Goal: Information Seeking & Learning: Learn about a topic

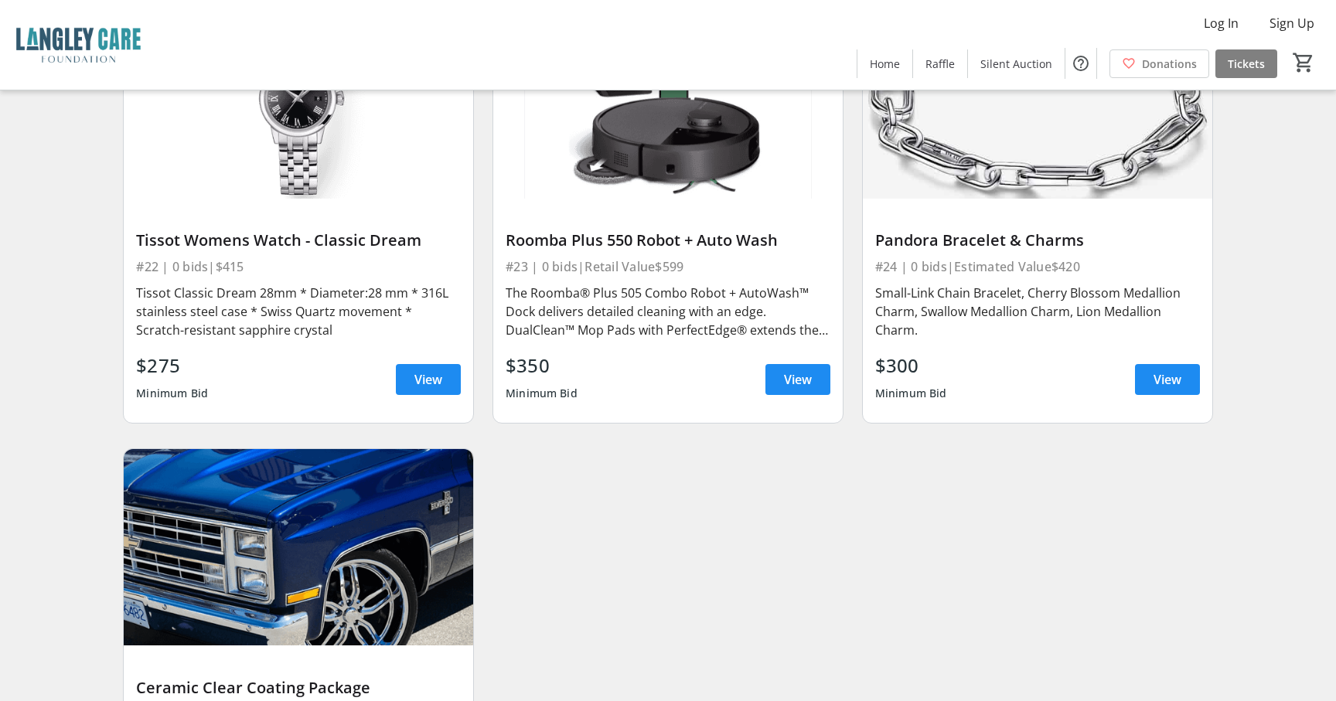
scroll to position [3604, 0]
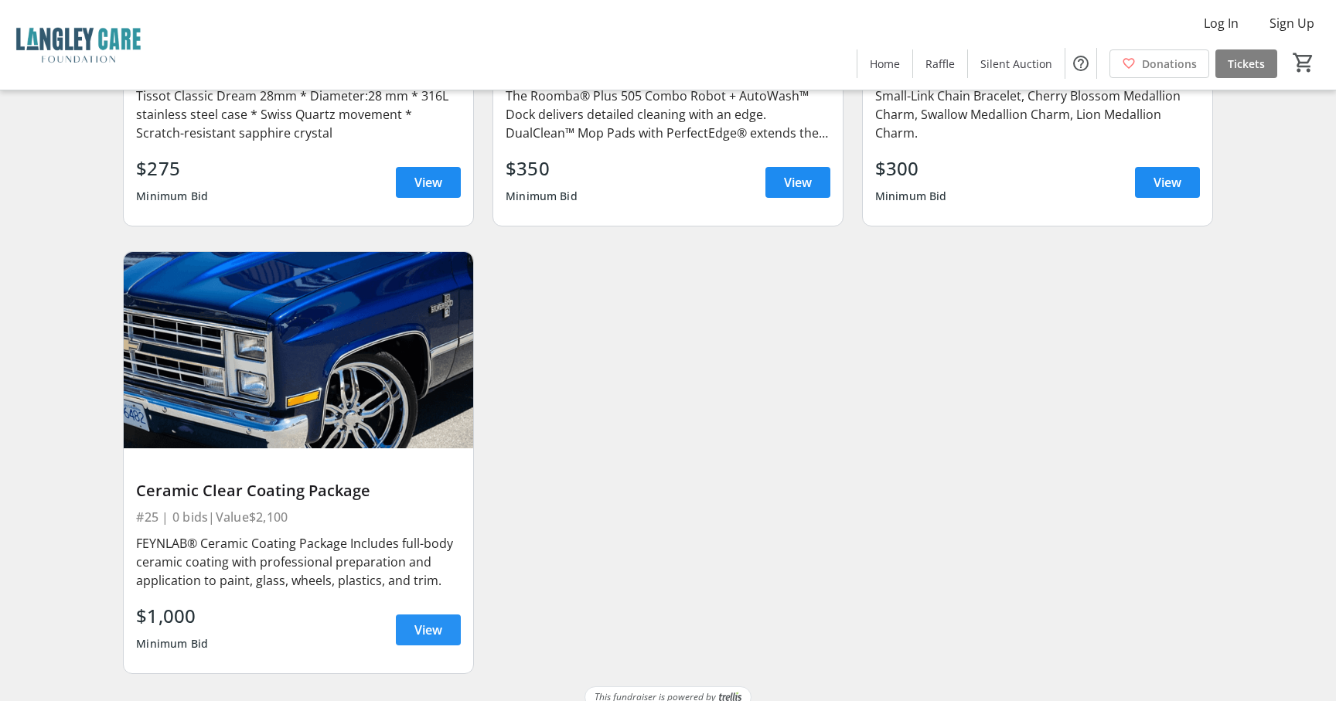
click at [431, 621] on span "View" at bounding box center [429, 630] width 28 height 19
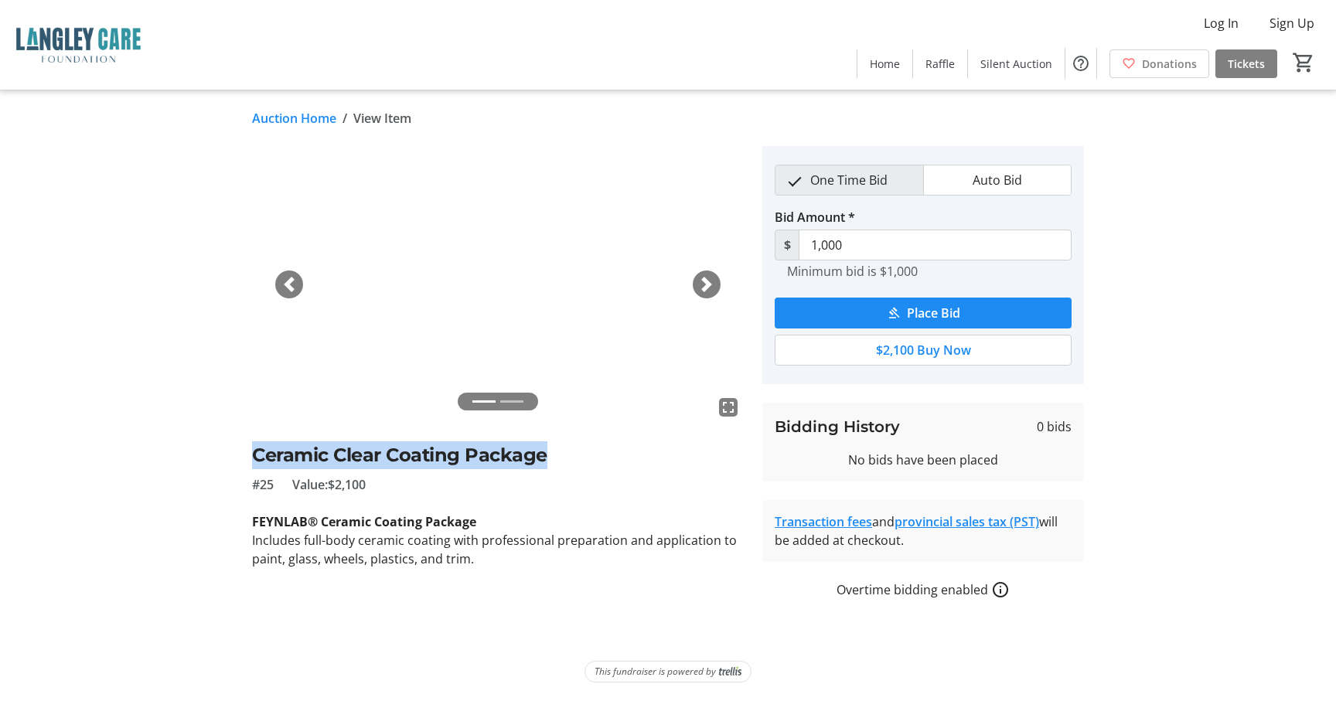
drag, startPoint x: 544, startPoint y: 459, endPoint x: 253, endPoint y: 452, distance: 291.6
click at [253, 452] on h2 "Ceramic Clear Coating Package" at bounding box center [498, 456] width 492 height 28
copy h2 "Ceramic Clear Coating Package"
click at [708, 283] on span "button" at bounding box center [706, 284] width 15 height 15
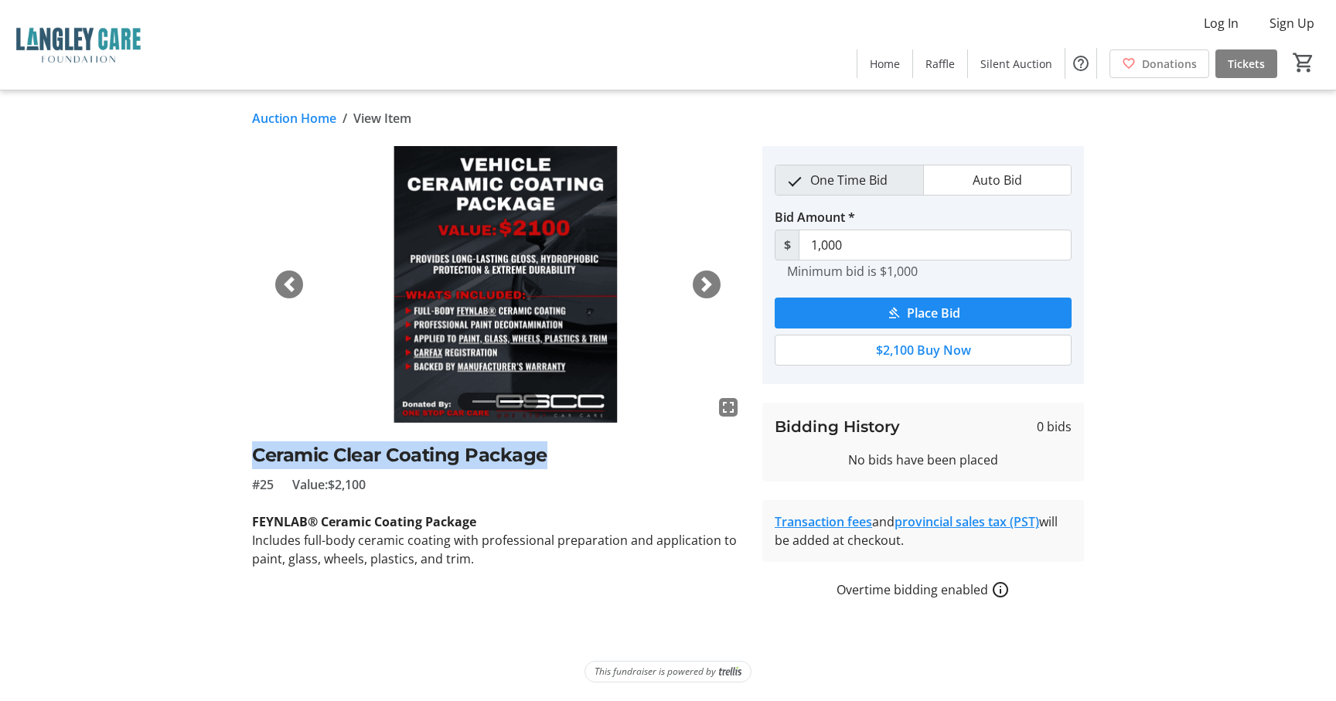
click at [292, 287] on span "button" at bounding box center [288, 284] width 15 height 15
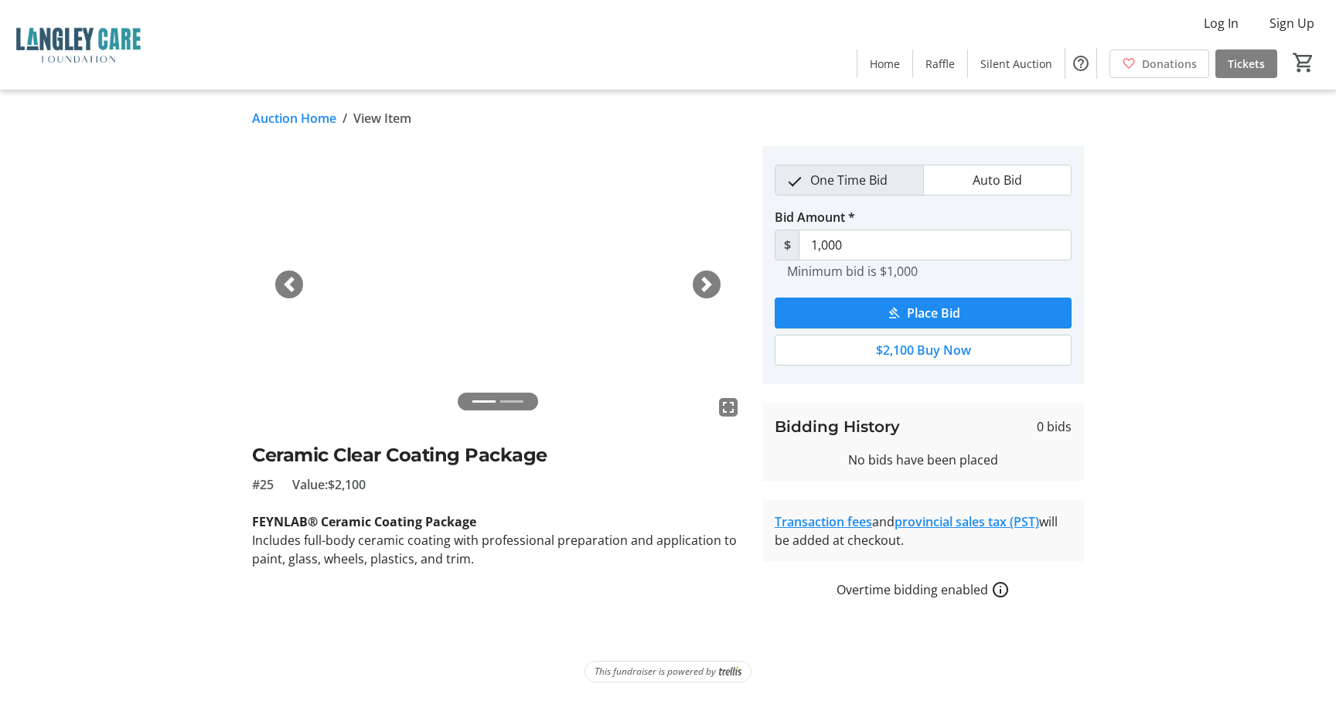
click at [233, 507] on div "fullscreen fullscreen Previous Next Ceramic Clear Coating Package #25 Value: $2…" at bounding box center [668, 372] width 1021 height 453
drag, startPoint x: 479, startPoint y: 525, endPoint x: 248, endPoint y: 520, distance: 230.5
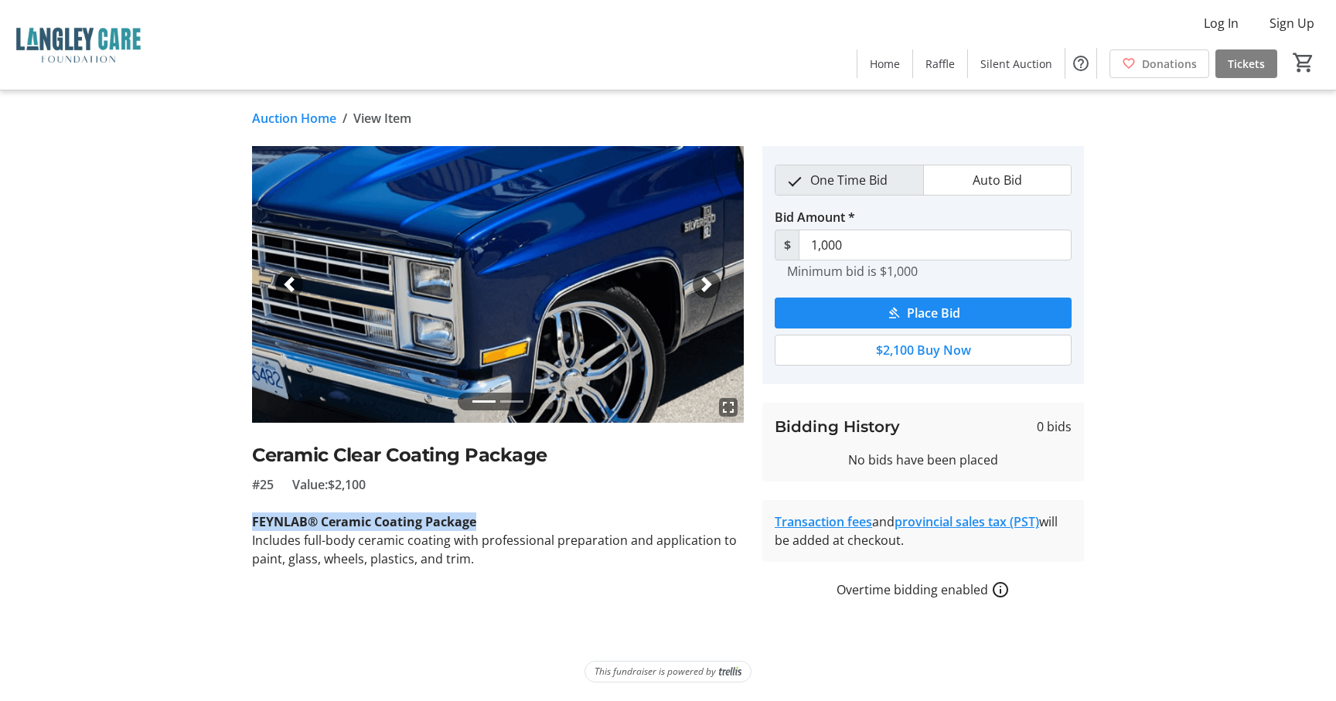
click at [248, 520] on tr-auction-item-ui "fullscreen fullscreen Previous Next Ceramic Clear Coating Package #25 Value: $2…" at bounding box center [498, 372] width 510 height 453
copy strong "FEYNLAB® Ceramic Coating Package"
click at [491, 565] on p "Includes full-body ceramic coating with professional preparation and applicatio…" at bounding box center [498, 549] width 492 height 37
click at [703, 289] on span "button" at bounding box center [706, 284] width 15 height 15
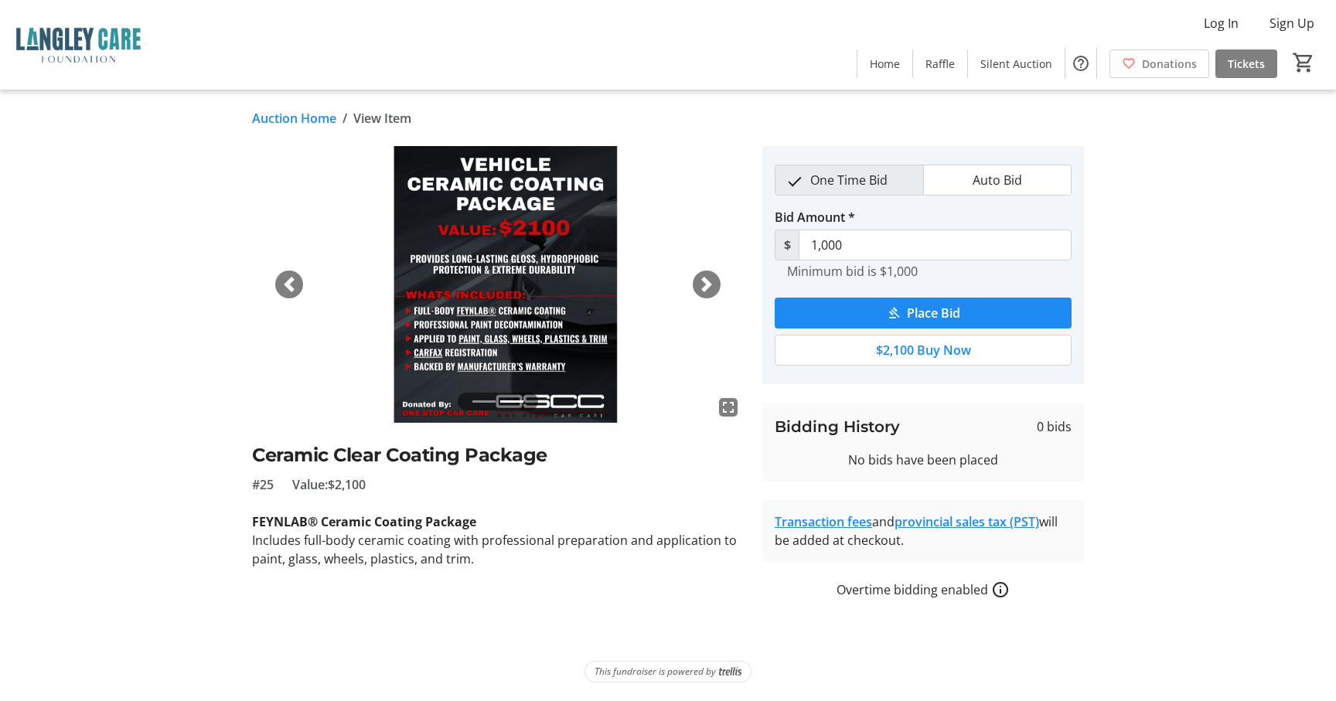
click at [293, 284] on span "button" at bounding box center [288, 284] width 15 height 15
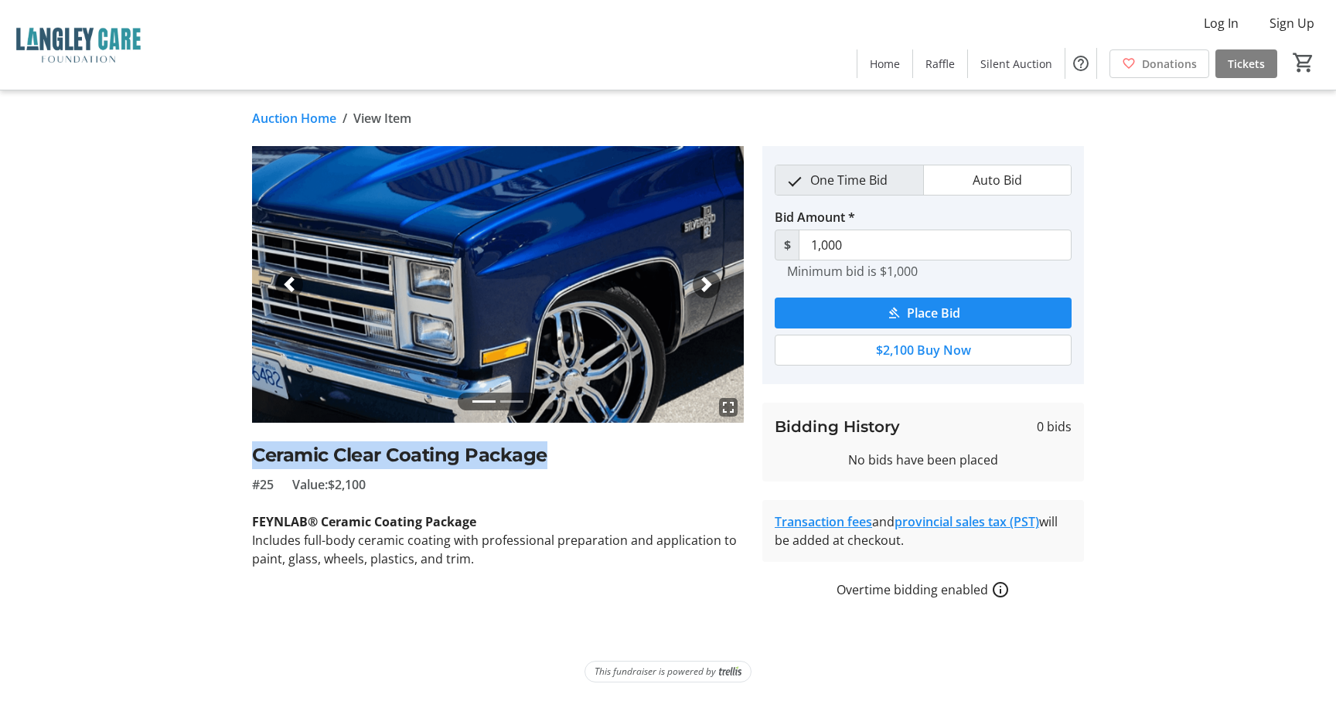
drag, startPoint x: 545, startPoint y: 457, endPoint x: 250, endPoint y: 455, distance: 295.4
click at [250, 455] on tr-auction-item-ui "fullscreen fullscreen Previous Next Ceramic Clear Coating Package #25 Value: $2…" at bounding box center [498, 372] width 510 height 453
copy h2 "Ceramic Clear Coating Package"
click at [101, 240] on tr-auction-item-details-ui "Auction Home / View Item fullscreen fullscreen Previous Next Ceramic Clear Coat…" at bounding box center [668, 395] width 1336 height 611
